Goal: Information Seeking & Learning: Find specific fact

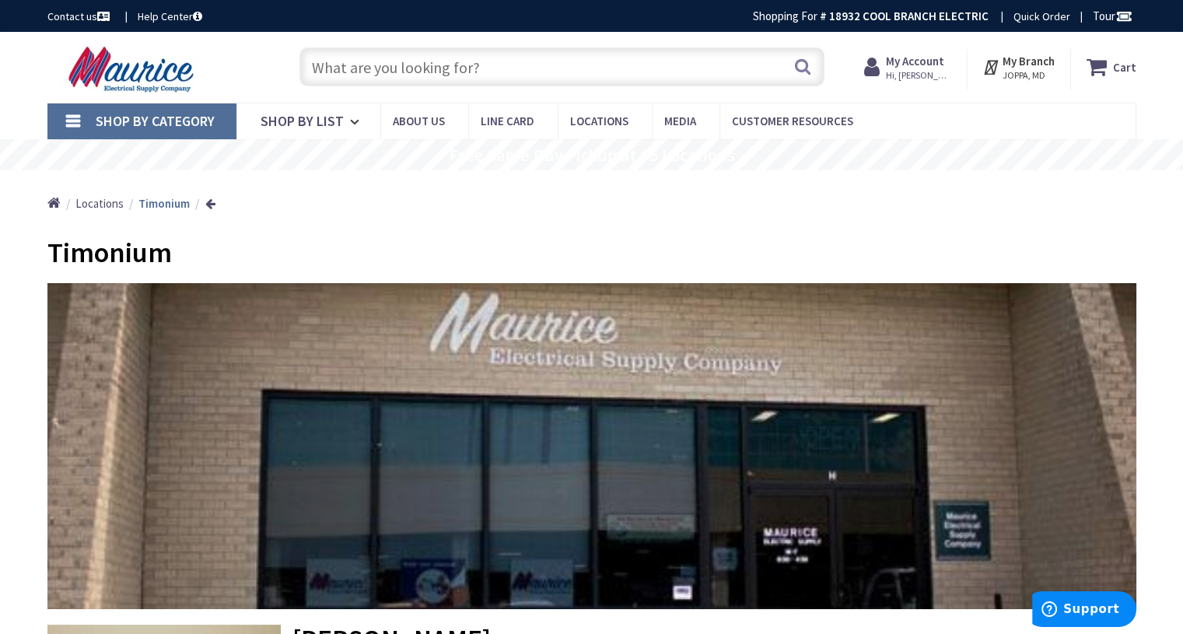
click at [384, 64] on input "text" at bounding box center [562, 66] width 525 height 39
type input "8"
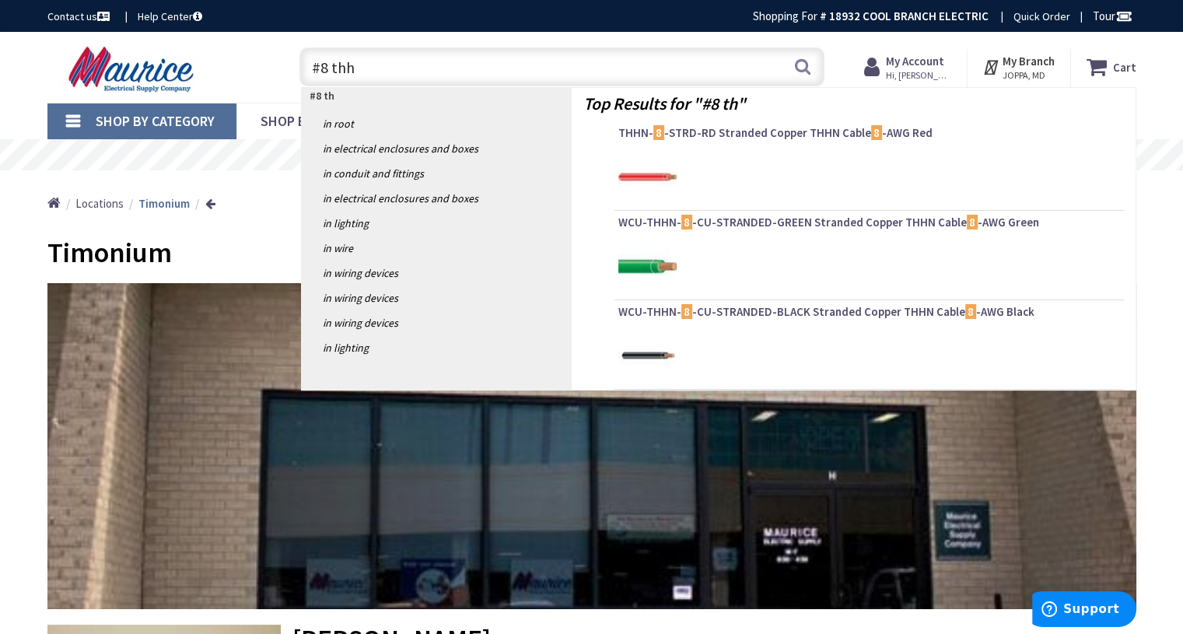
type input "#8 thhn"
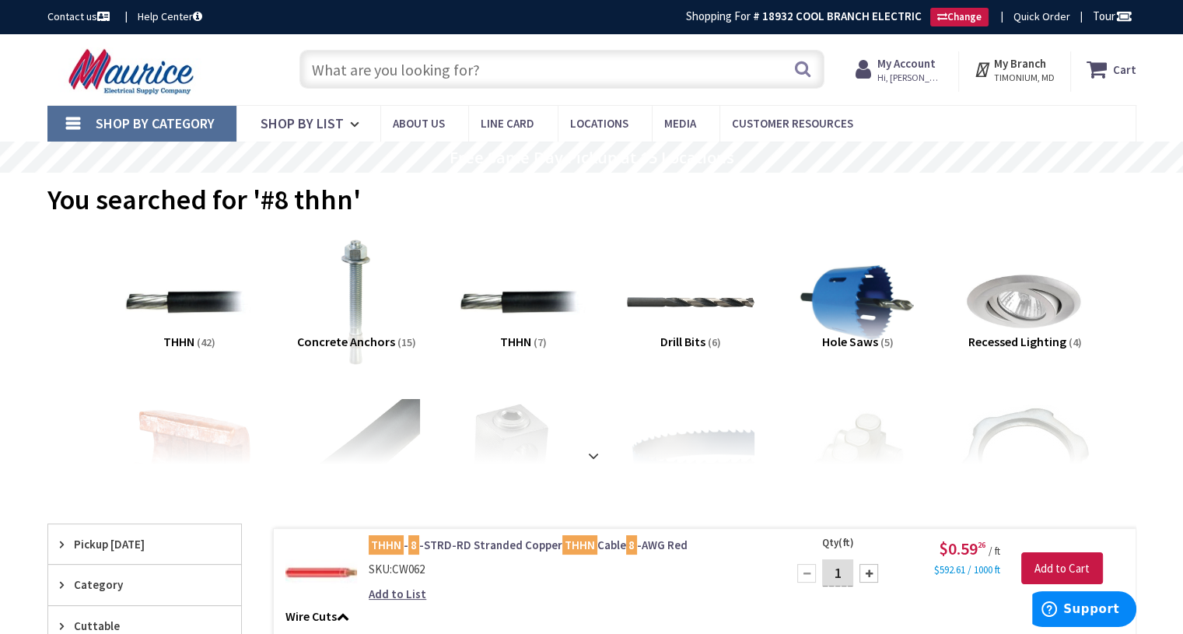
click at [367, 66] on input "text" at bounding box center [562, 69] width 525 height 39
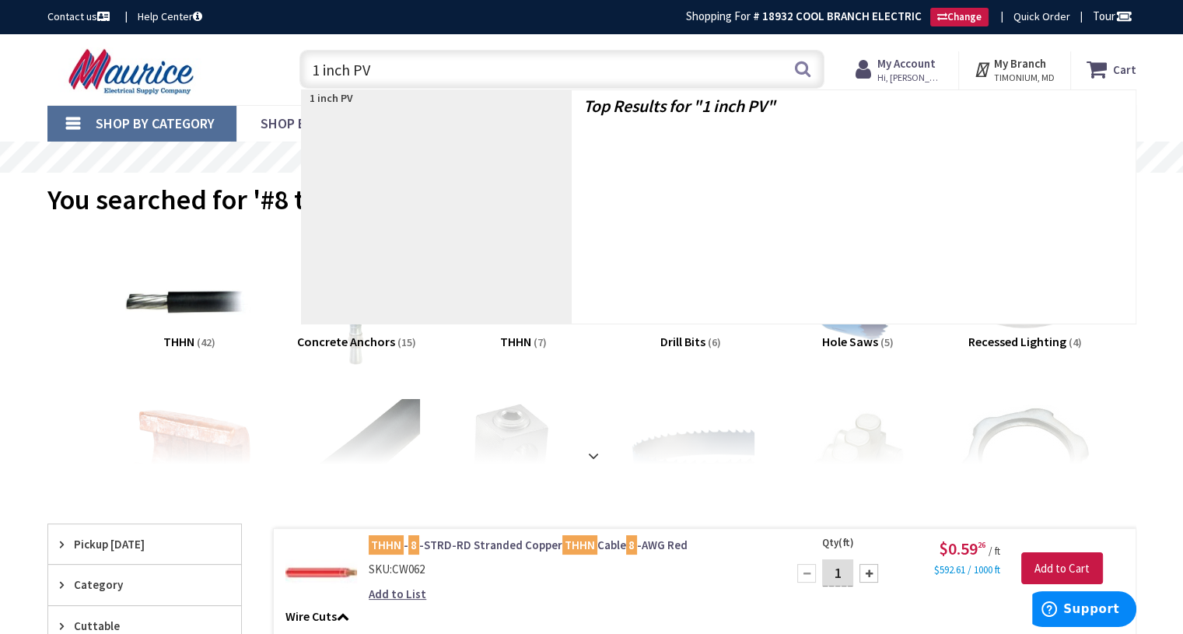
type input "1 inch PVC"
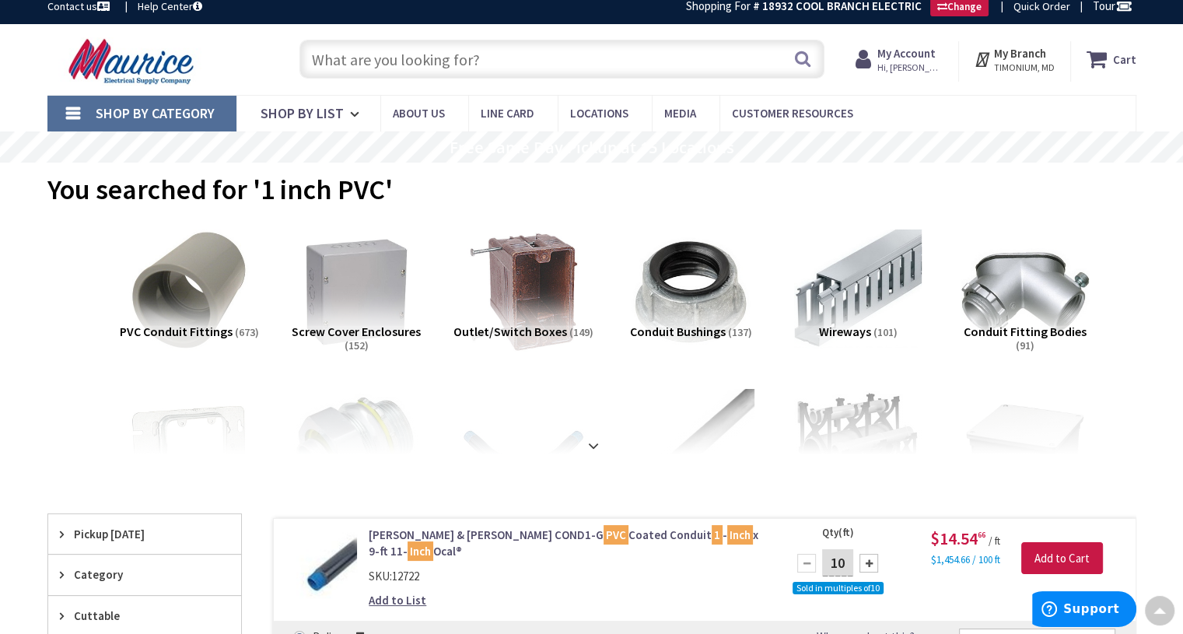
scroll to position [2, 0]
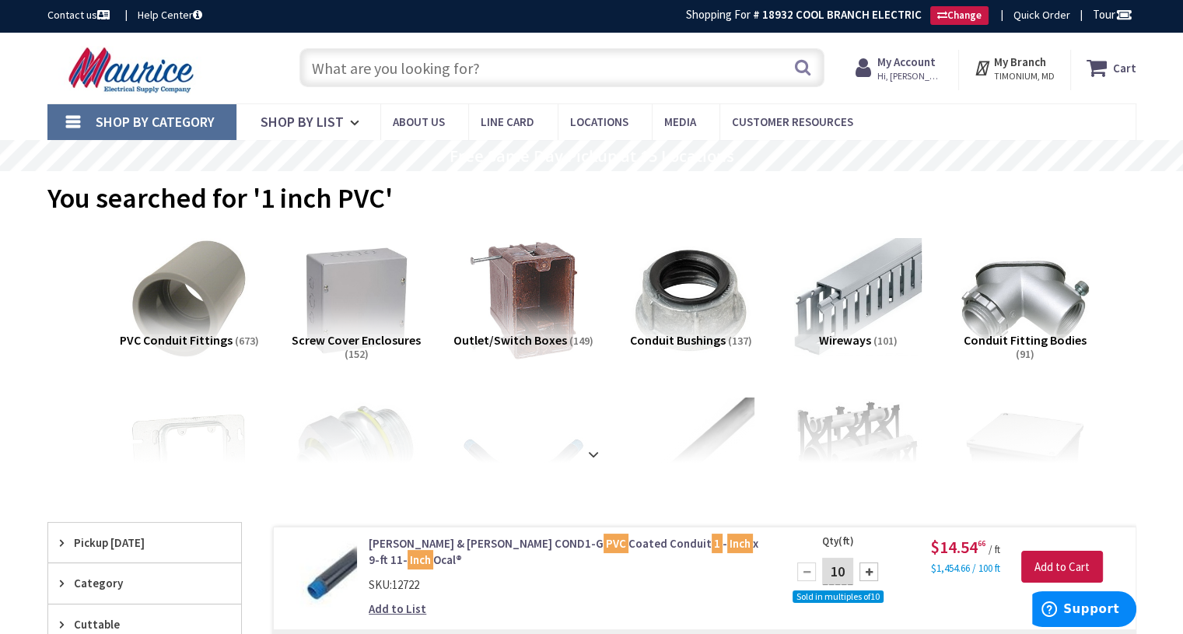
click at [458, 76] on input "text" at bounding box center [562, 67] width 525 height 39
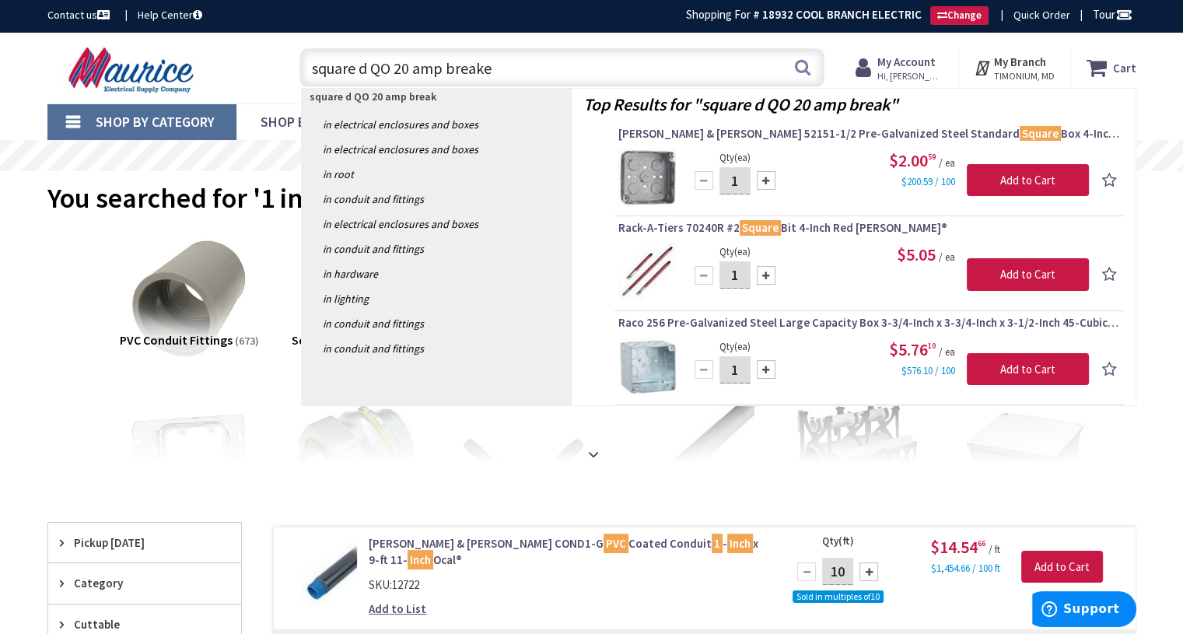
type input "square d QO 20 amp breaker"
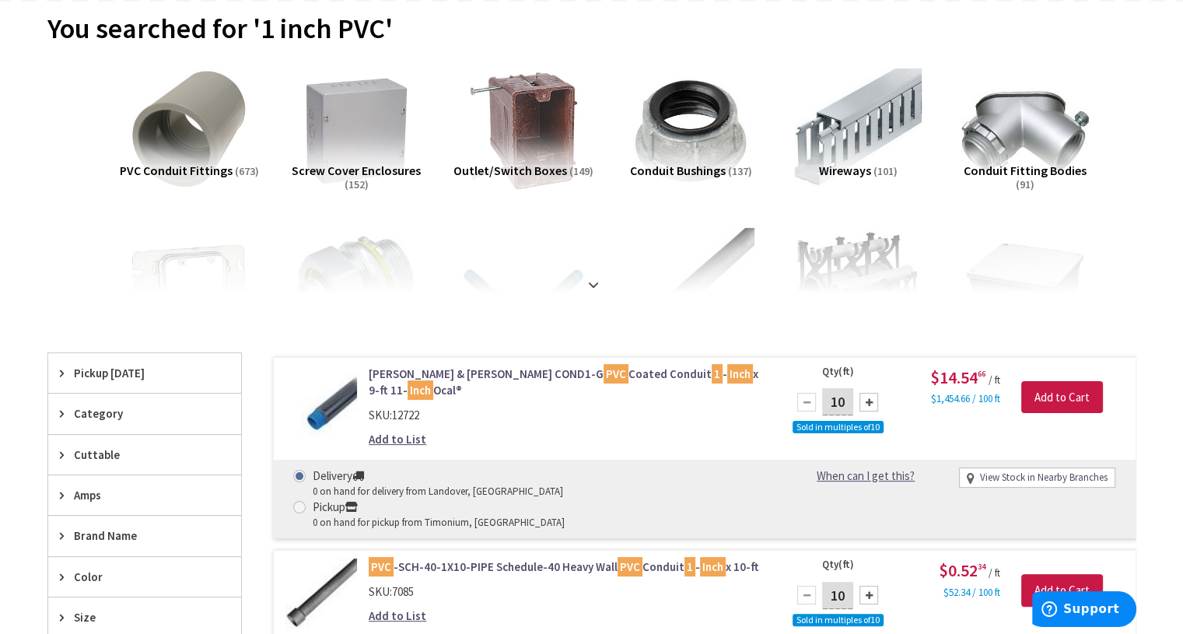
scroll to position [279, 0]
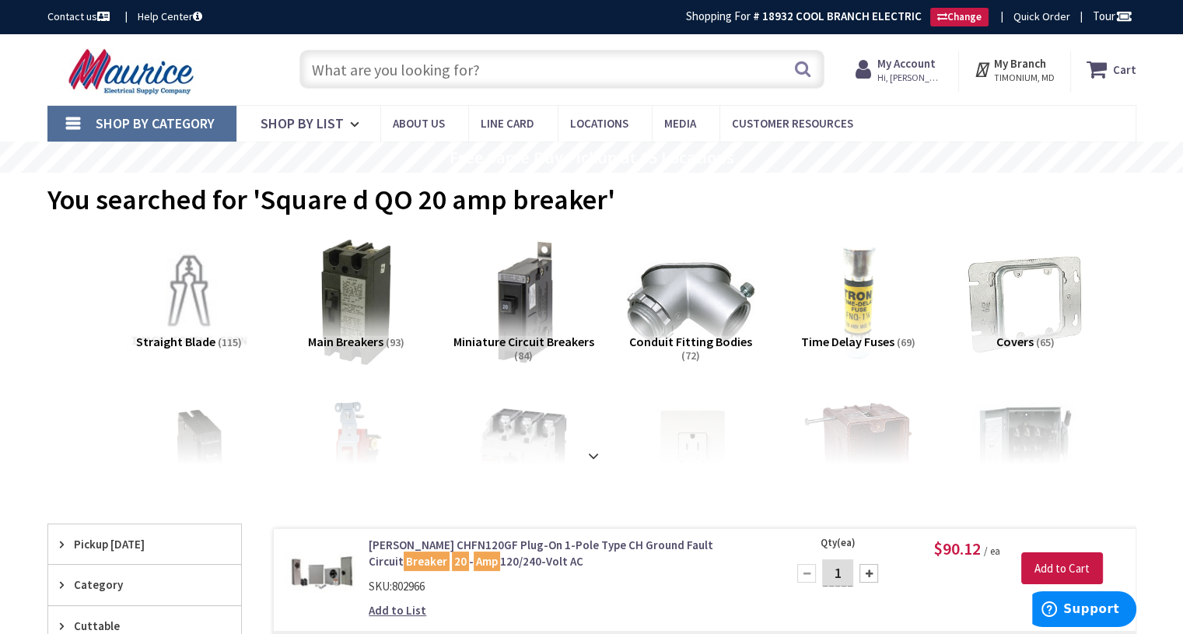
click at [440, 75] on input "text" at bounding box center [562, 69] width 525 height 39
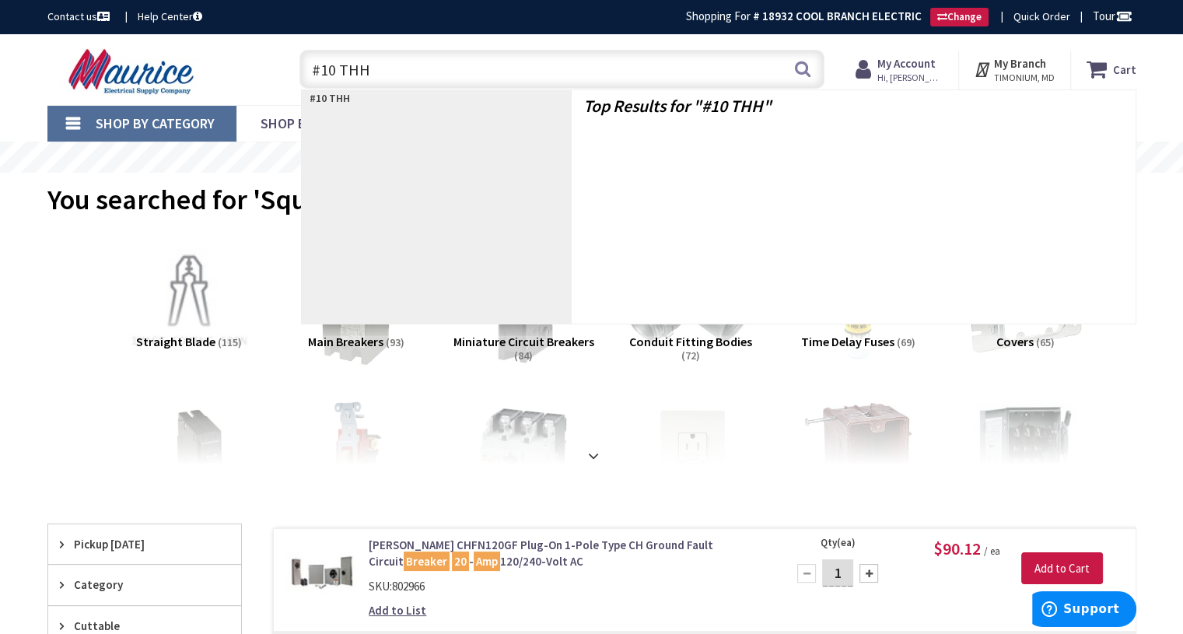
type input "#10 THHN"
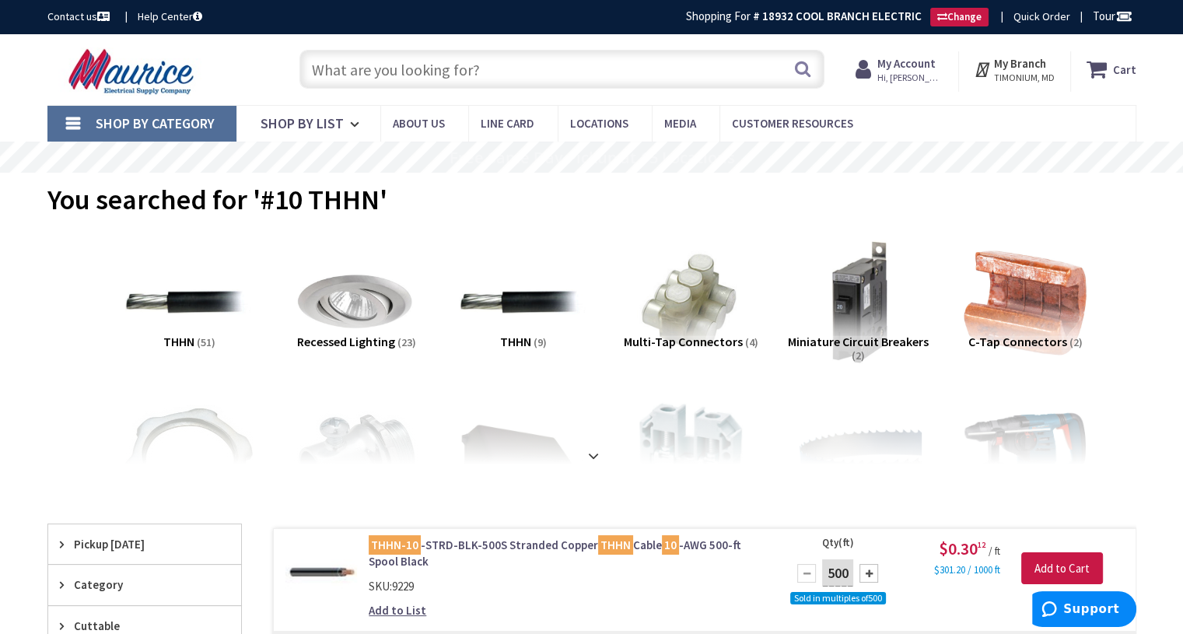
click at [395, 65] on input "text" at bounding box center [562, 69] width 525 height 39
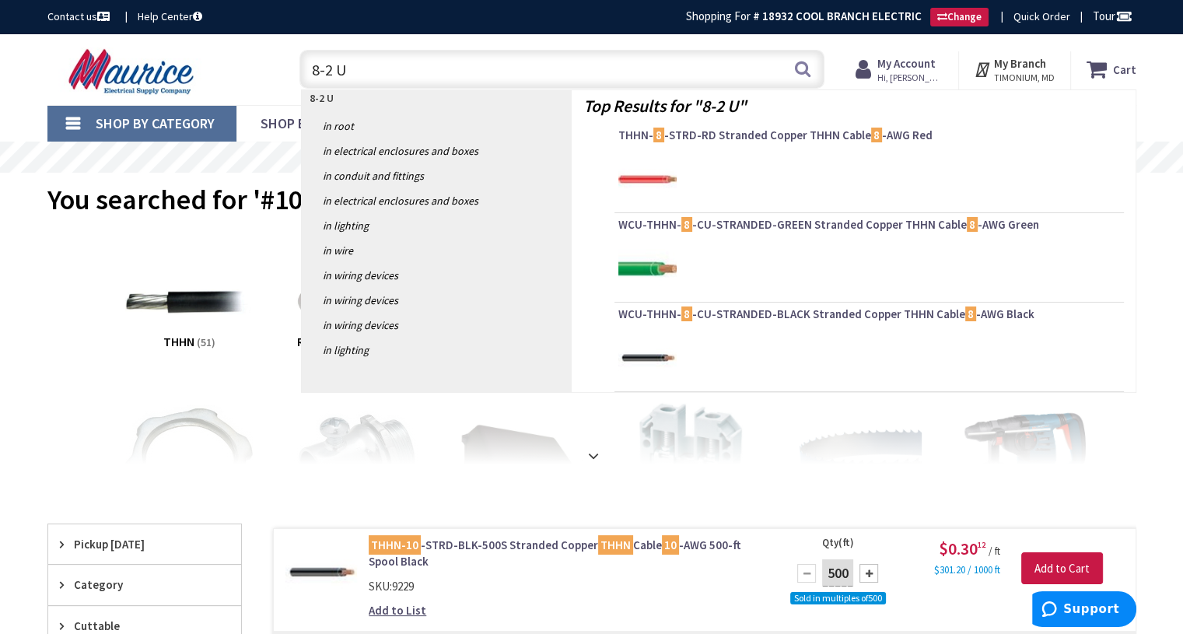
type input "8-2 UF"
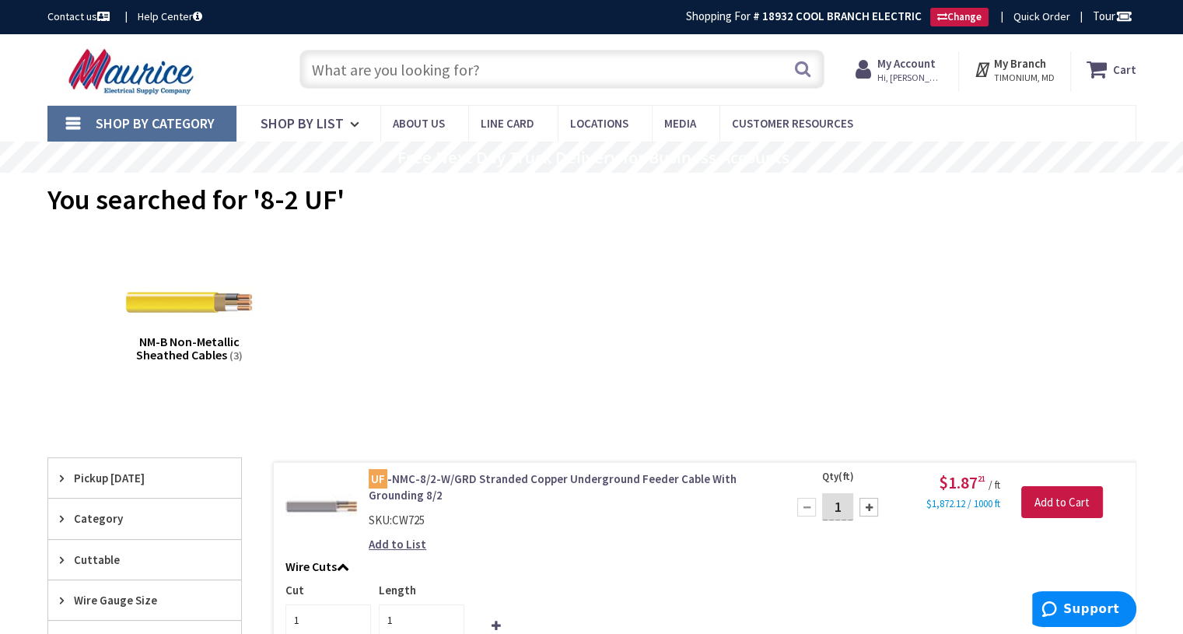
click at [363, 68] on input "text" at bounding box center [562, 69] width 525 height 39
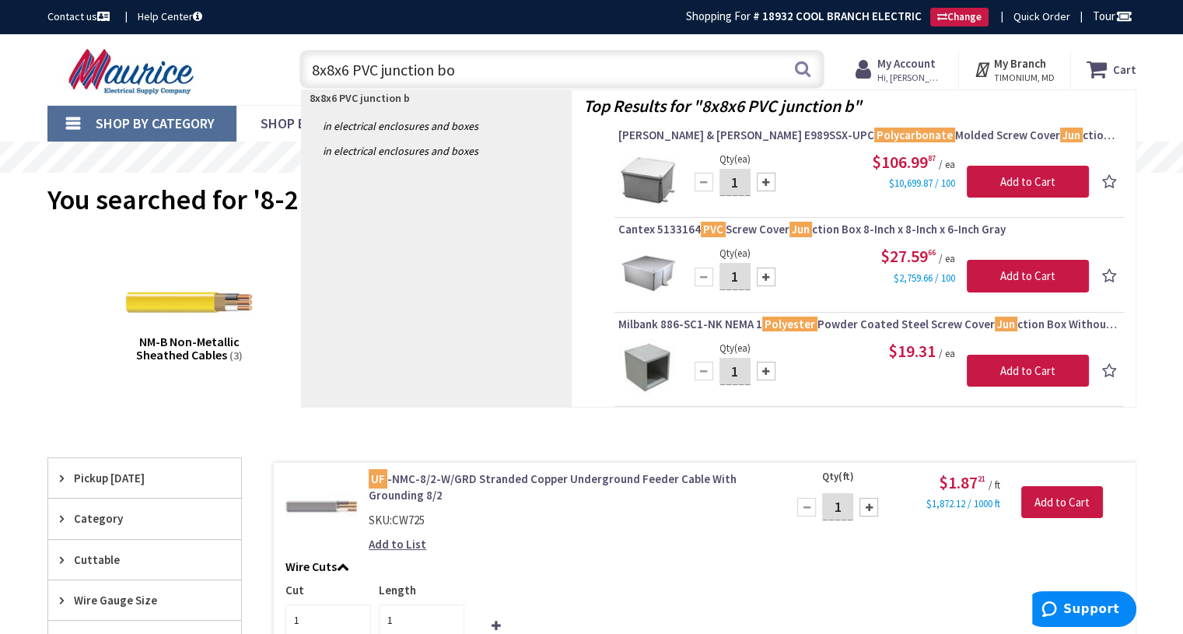
type input "8x8x6 PVC junction box"
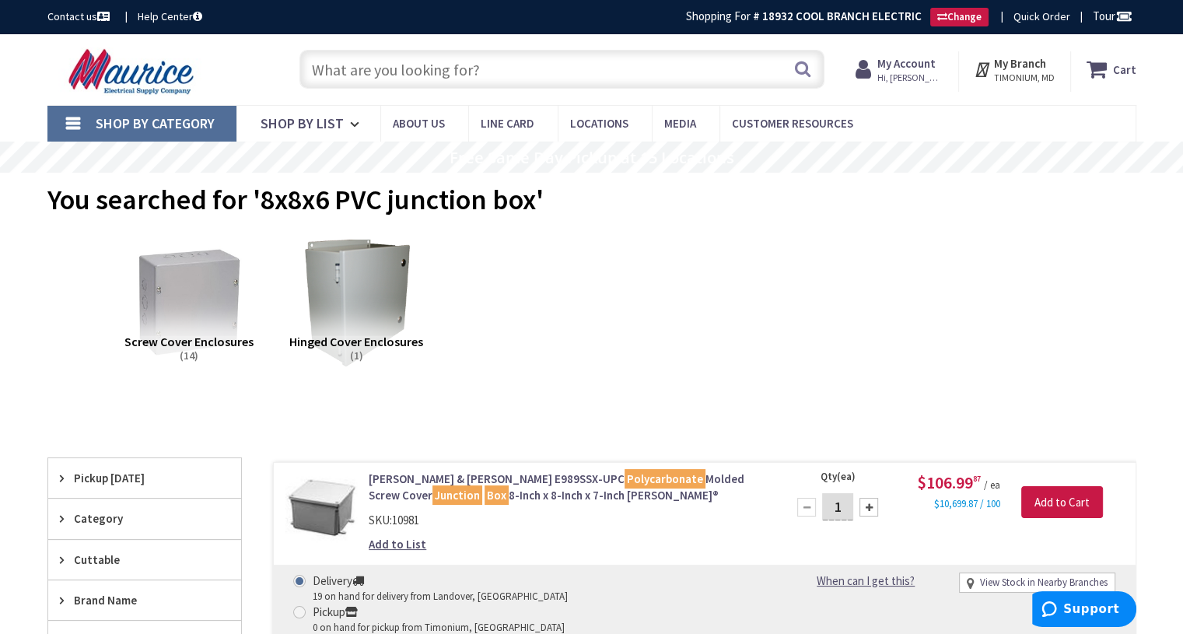
click at [487, 65] on input "text" at bounding box center [562, 69] width 525 height 39
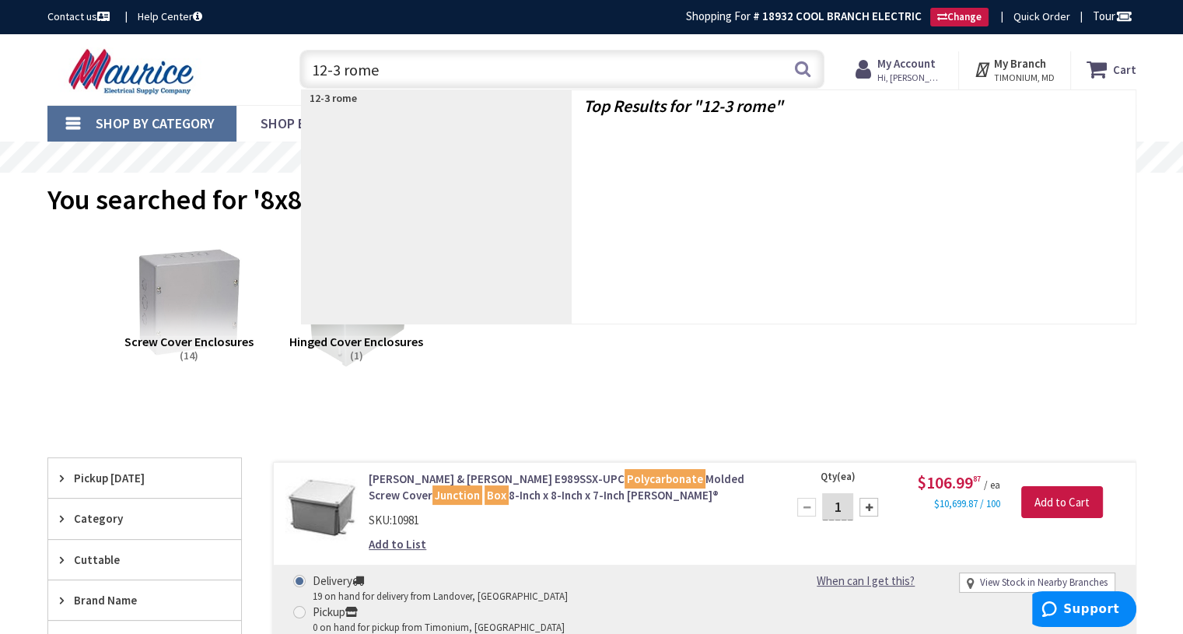
type input "12-3 romex"
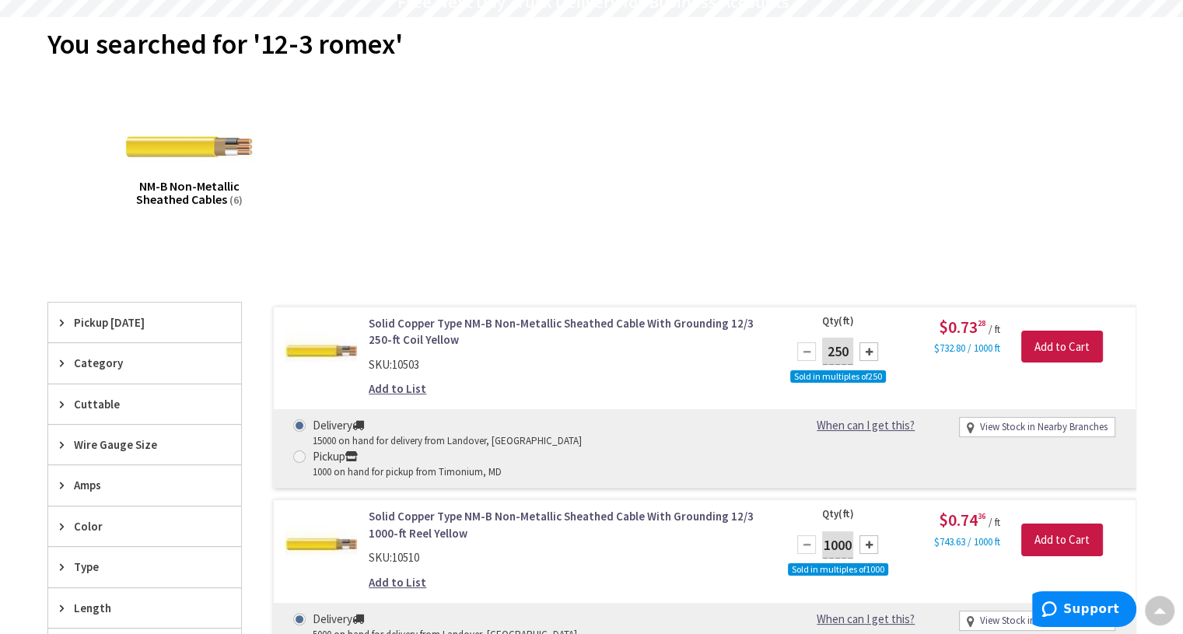
scroll to position [157, 0]
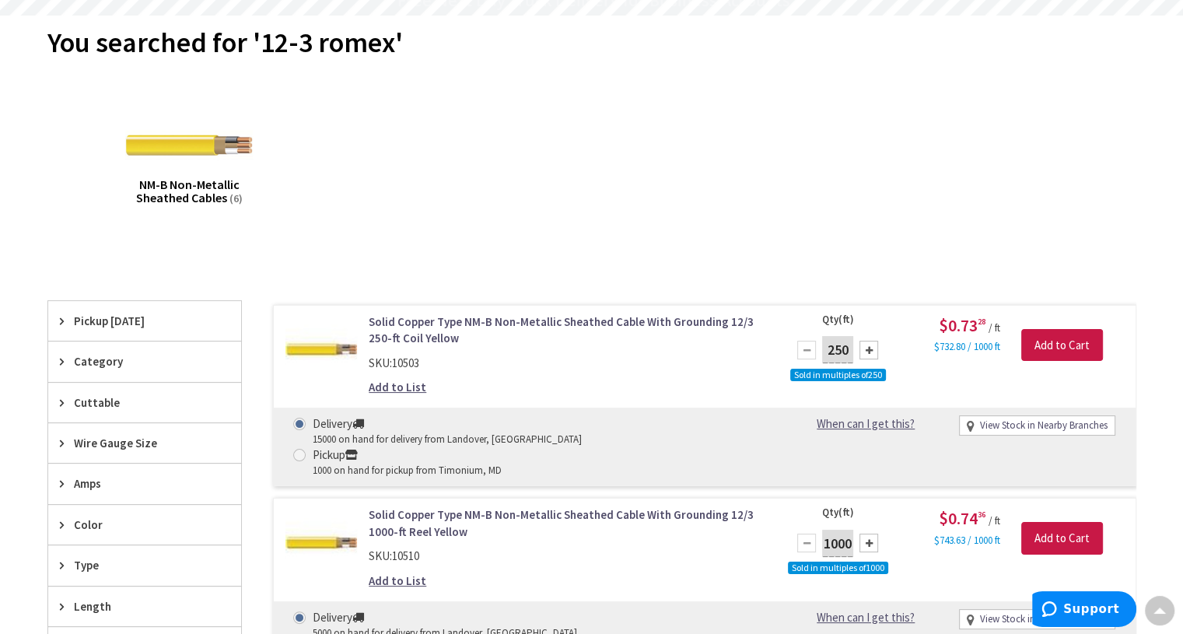
click at [592, 44] on div "You searched for '12-3 romex'" at bounding box center [591, 45] width 1089 height 58
